Goal: Task Accomplishment & Management: Use online tool/utility

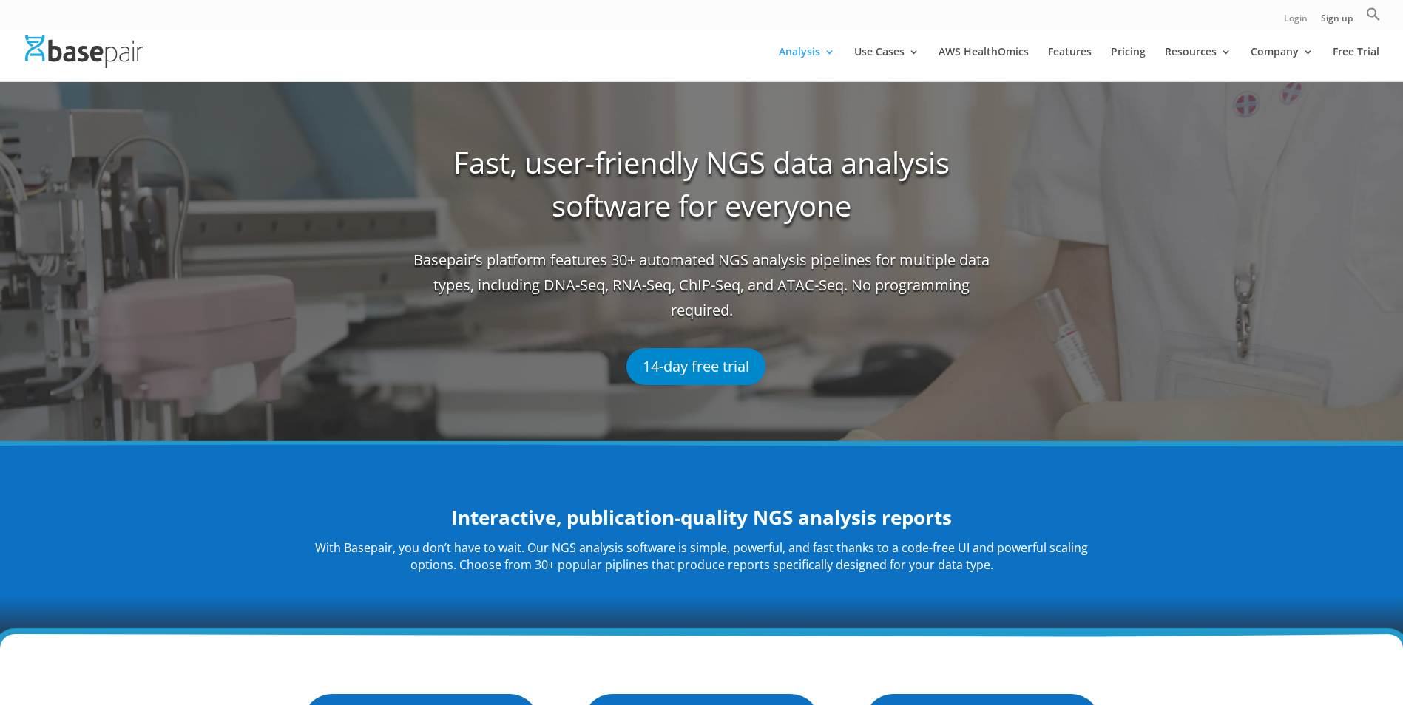
click at [1292, 14] on link "Login" at bounding box center [1296, 22] width 24 height 16
